Goal: Task Accomplishment & Management: Manage account settings

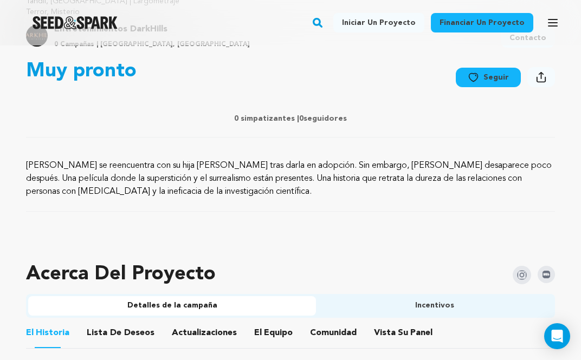
scroll to position [434, 0]
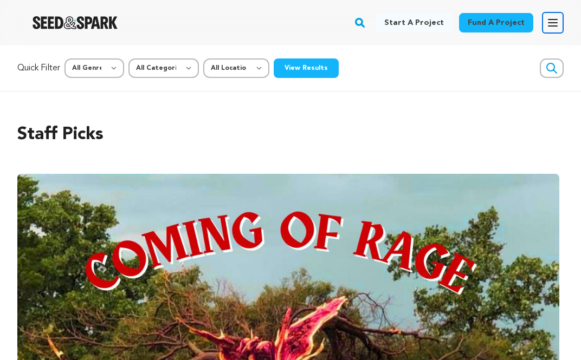
click at [552, 21] on icon "button" at bounding box center [552, 22] width 13 height 13
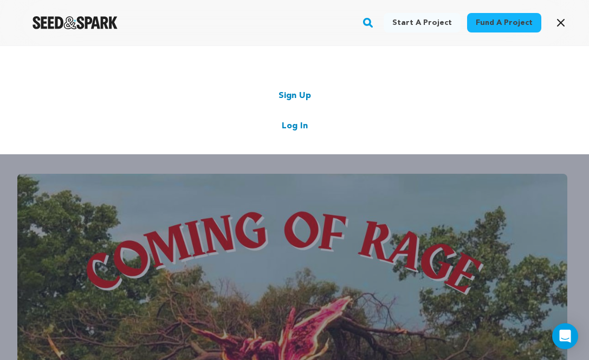
click at [292, 125] on link "Log In" at bounding box center [295, 126] width 26 height 13
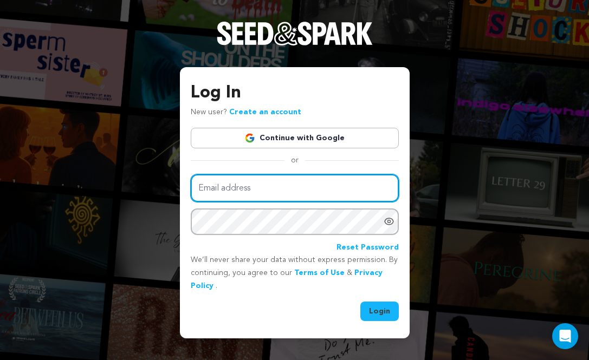
click at [286, 184] on input "Email address" at bounding box center [295, 188] width 208 height 28
type input "darkhillsentertainments@gmail.com"
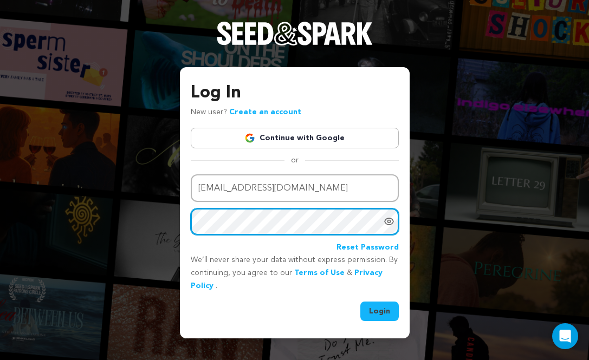
click at [360, 302] on button "Login" at bounding box center [379, 312] width 38 height 20
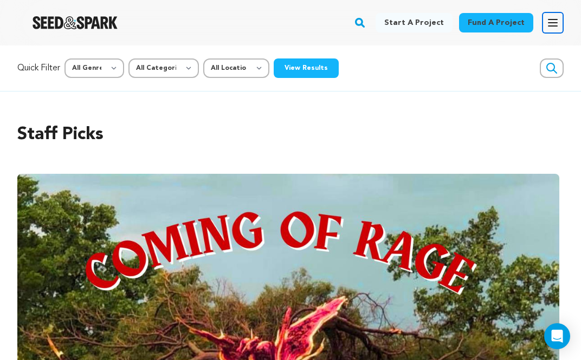
click at [556, 20] on icon "button" at bounding box center [552, 23] width 9 height 7
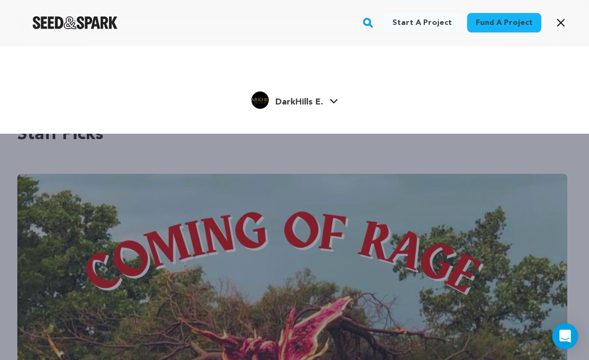
click at [312, 94] on div "DarkHills E." at bounding box center [287, 100] width 72 height 17
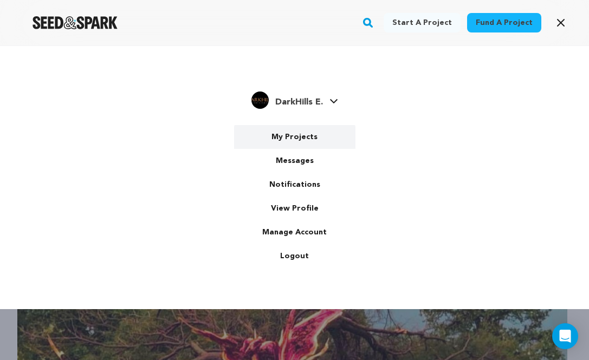
click at [292, 146] on link "My Projects" at bounding box center [294, 137] width 121 height 24
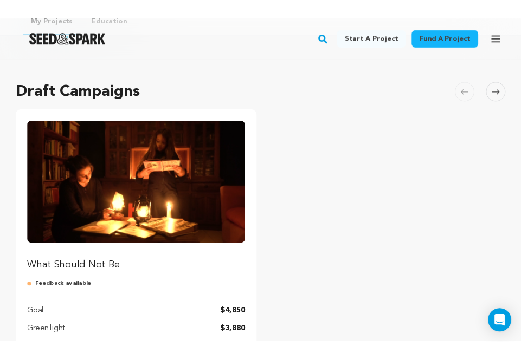
scroll to position [163, 0]
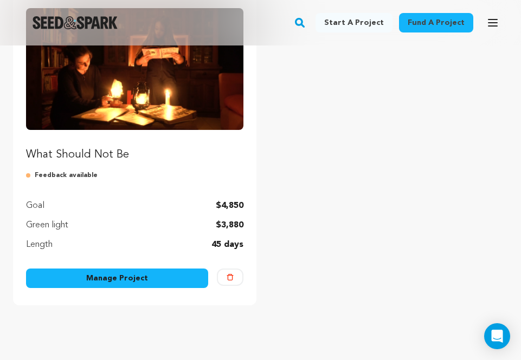
click at [85, 278] on link "Manage Project" at bounding box center [117, 279] width 182 height 20
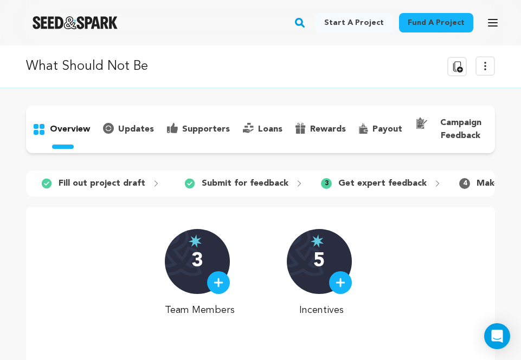
click at [487, 64] on icon at bounding box center [485, 66] width 13 height 13
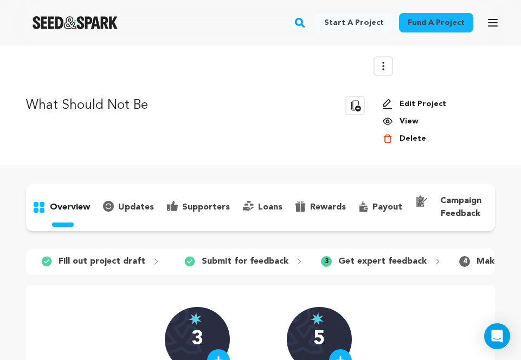
click at [426, 103] on link "Edit Project" at bounding box center [434, 104] width 104 height 11
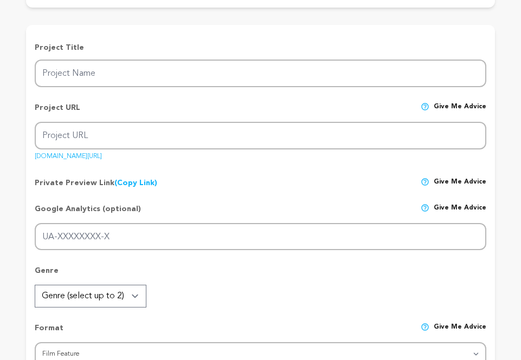
type input "What Should Not Be"
type input "what-should-not-be-1"
type input "A psychological horror film, a confusing and disturbing relationship between a …"
type textarea "[PERSON_NAME] is reunited with her daughter [PERSON_NAME] after giving her up f…"
type textarea "This film exposes the harshness of a mother-daughter relationship that escapes …"
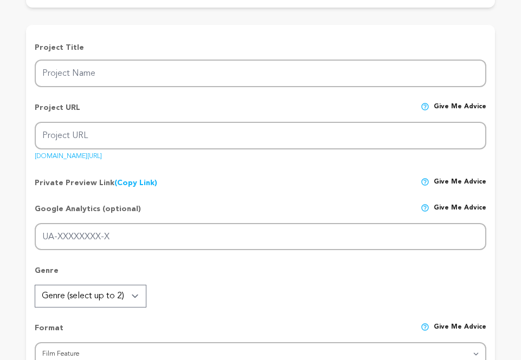
radio input "true"
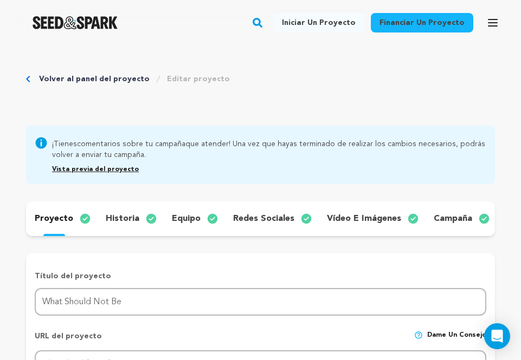
click at [288, 176] on div "¡Tienes comentarios sobre tu [PERSON_NAME] que atender! Una vez que hayas termi…" at bounding box center [260, 155] width 469 height 59
